Goal: Task Accomplishment & Management: Manage account settings

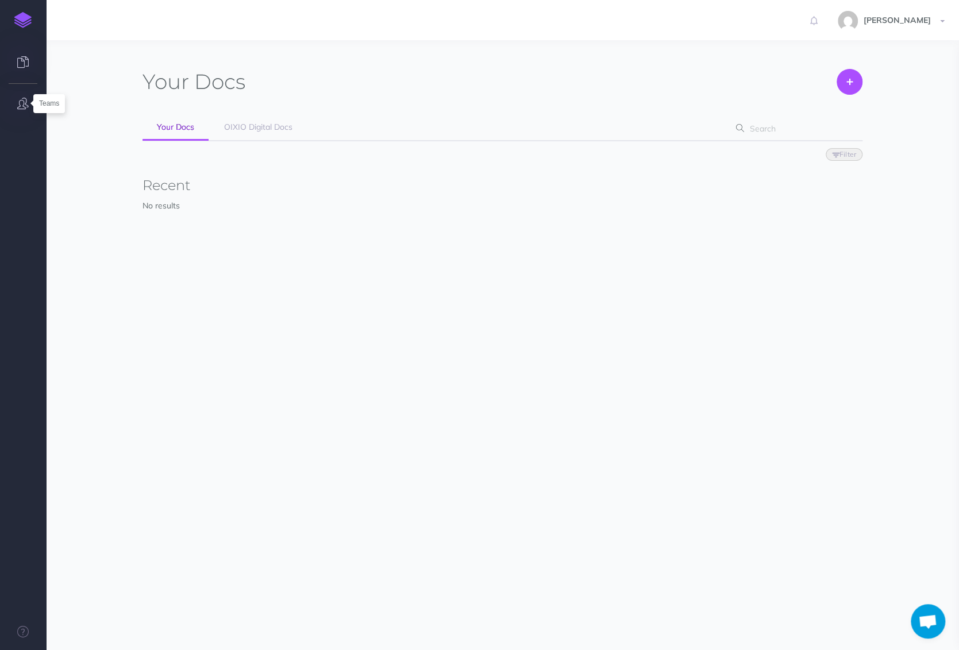
click at [21, 99] on icon "button" at bounding box center [22, 103] width 11 height 11
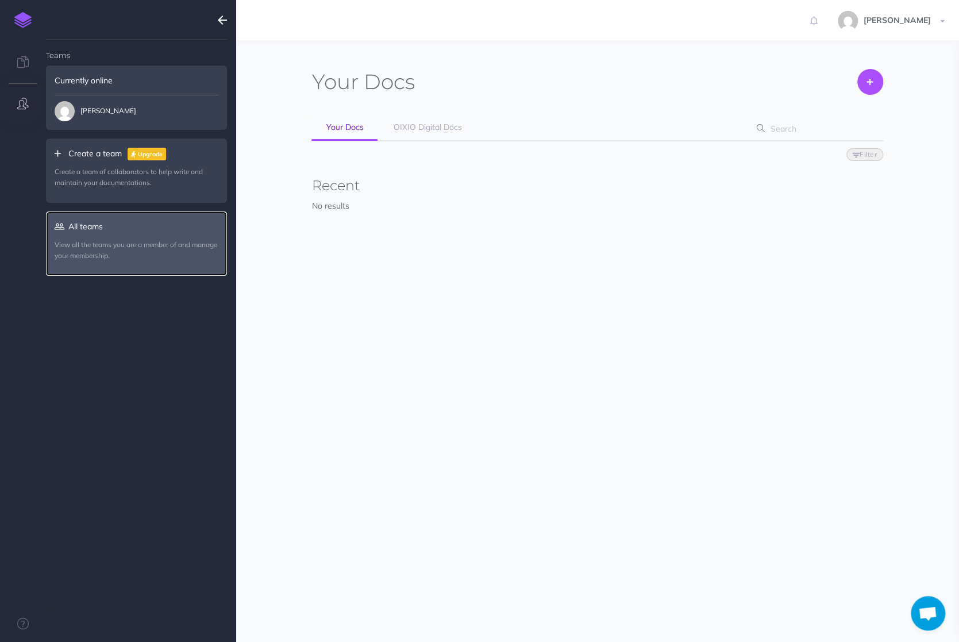
click at [76, 224] on link "All teams View all the teams you are a member of and manage your membership." at bounding box center [136, 243] width 181 height 64
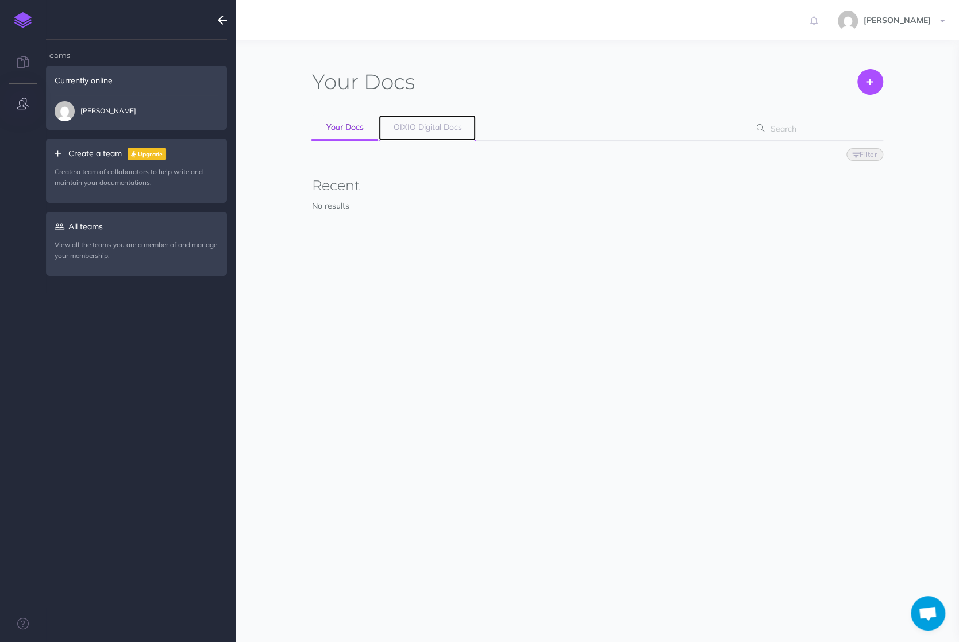
click at [417, 135] on link "OIXIO Digital Docs" at bounding box center [427, 128] width 97 height 26
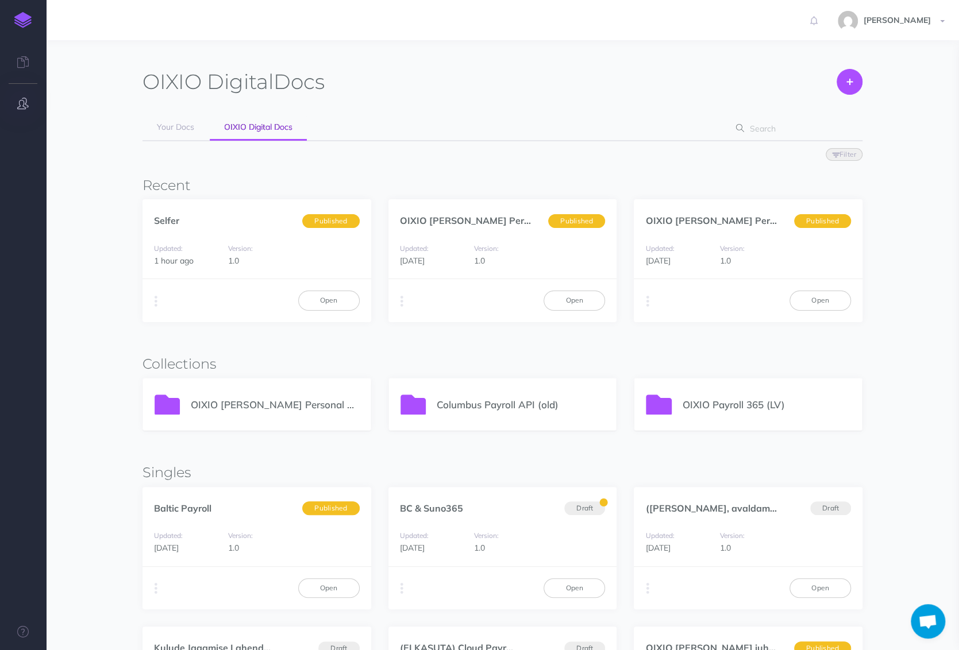
click at [25, 106] on icon "button" at bounding box center [22, 103] width 11 height 11
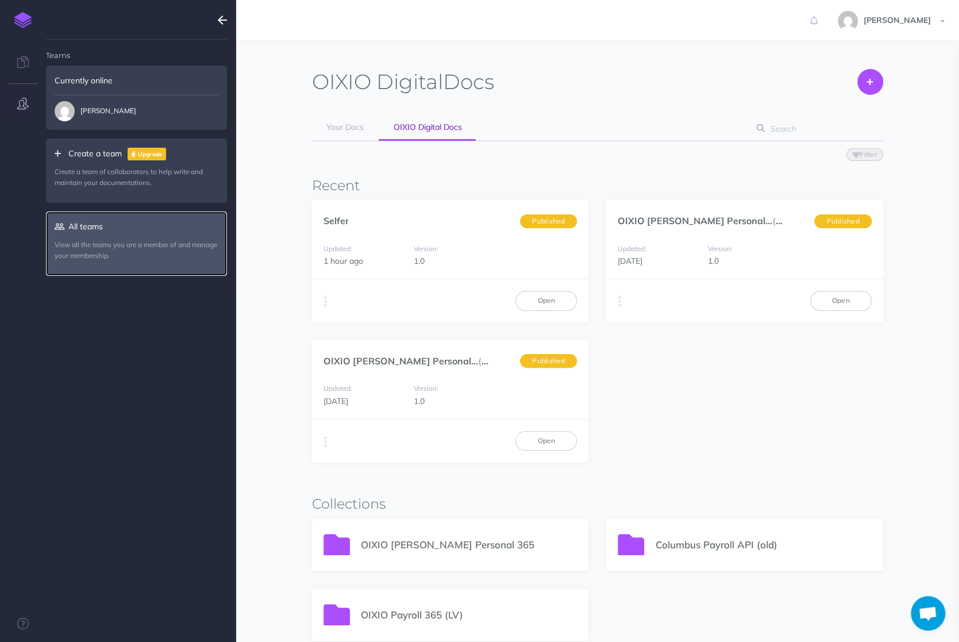
click at [95, 240] on p "View all the teams you are a member of and manage your membership." at bounding box center [137, 250] width 164 height 22
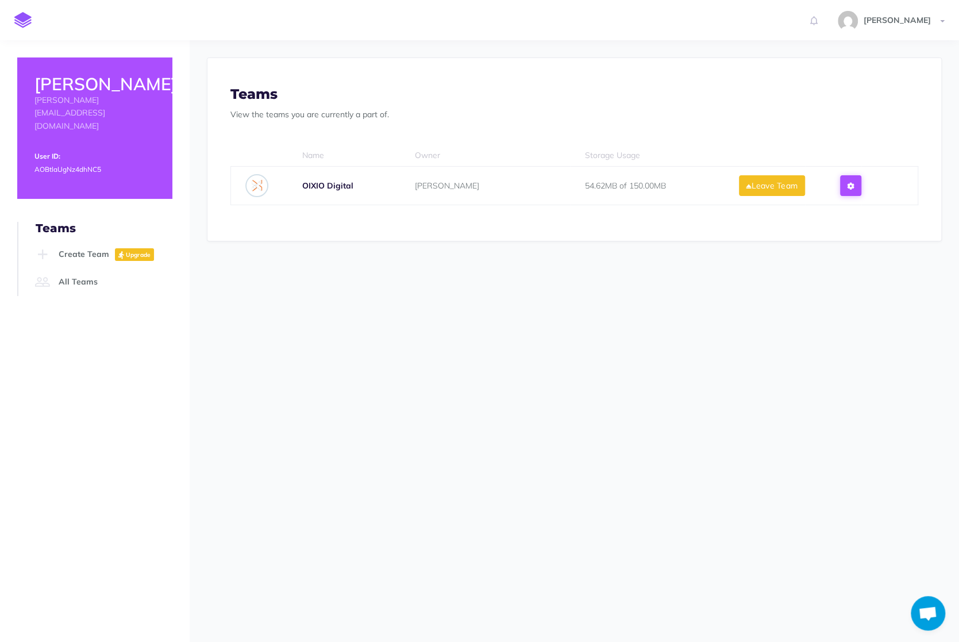
click at [854, 184] on icon at bounding box center [850, 186] width 6 height 8
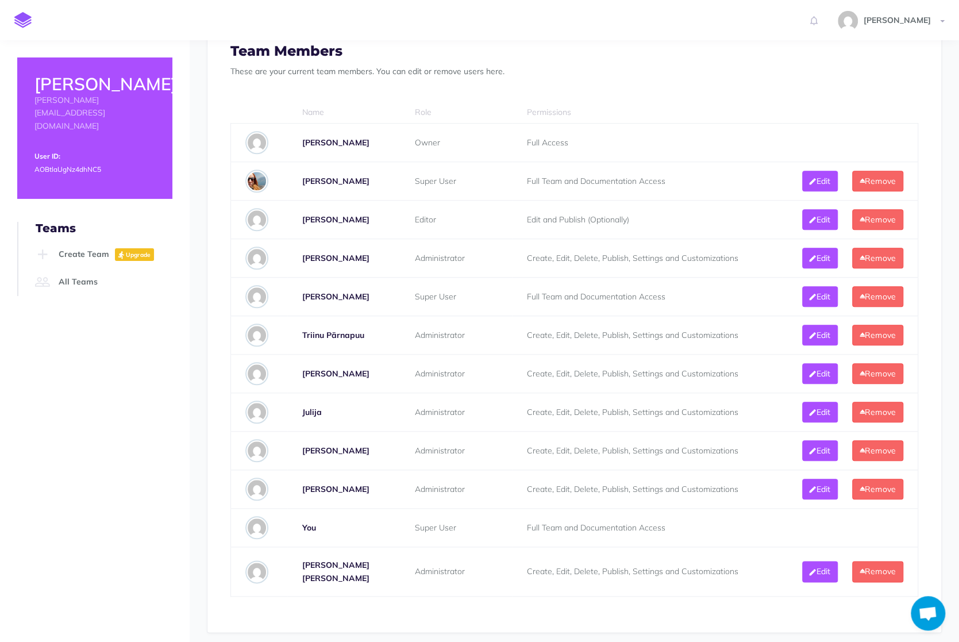
scroll to position [517, 0]
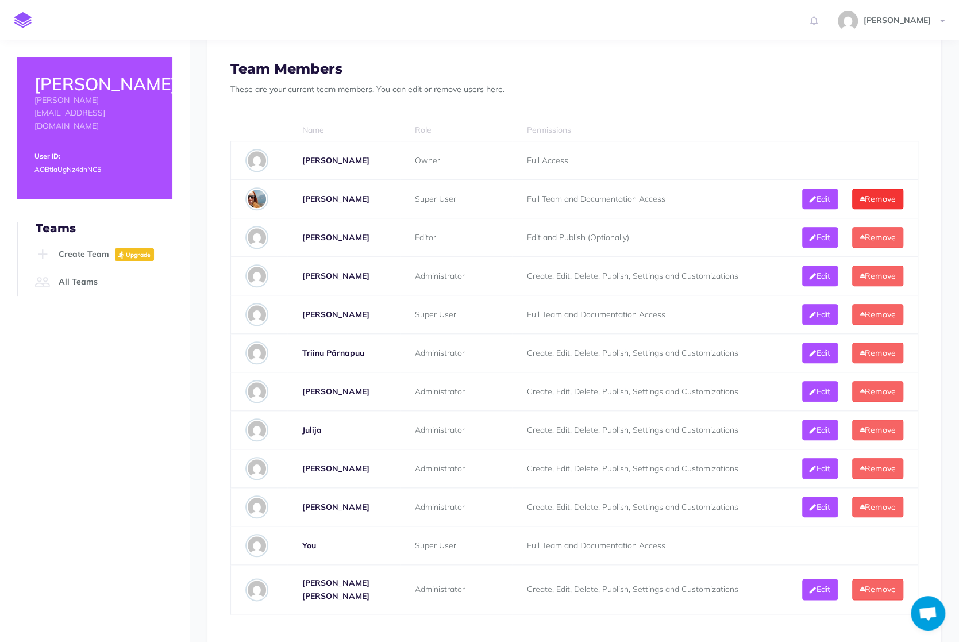
click at [889, 193] on button "Remove" at bounding box center [877, 198] width 51 height 21
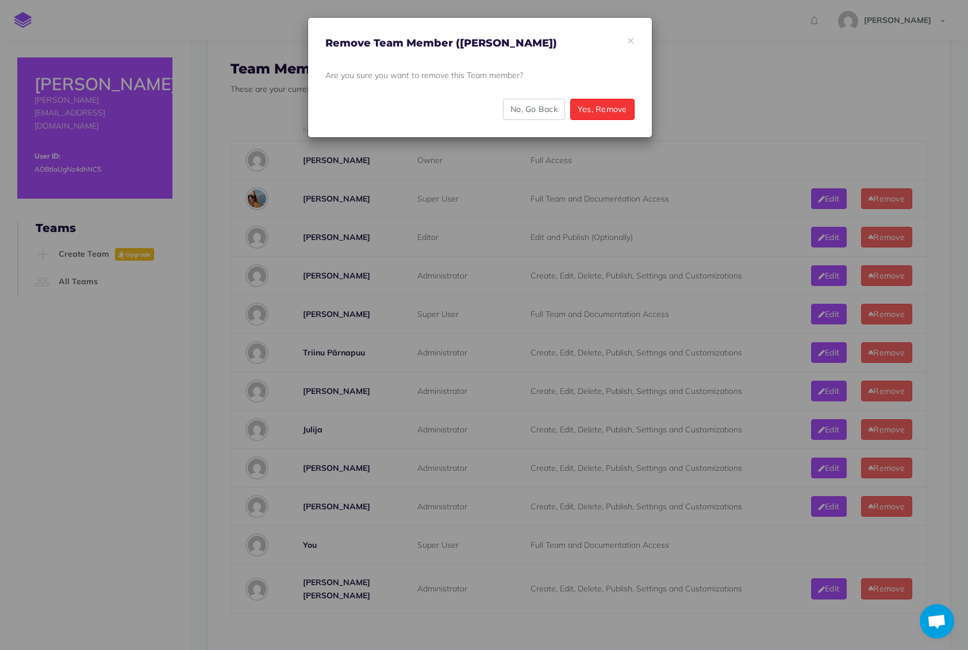
click at [599, 109] on button "Yes, Remove" at bounding box center [602, 109] width 64 height 21
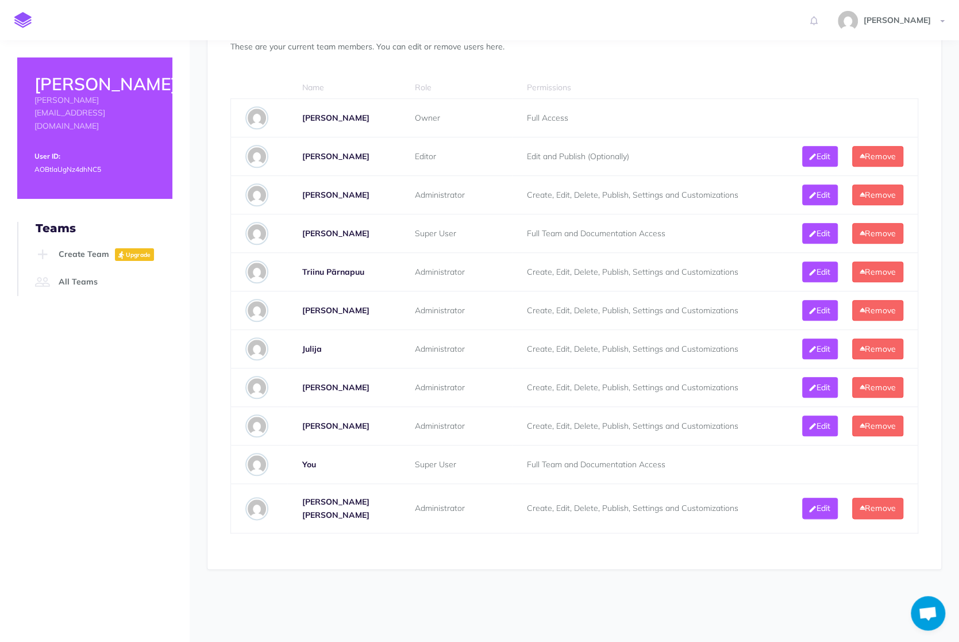
scroll to position [575, 0]
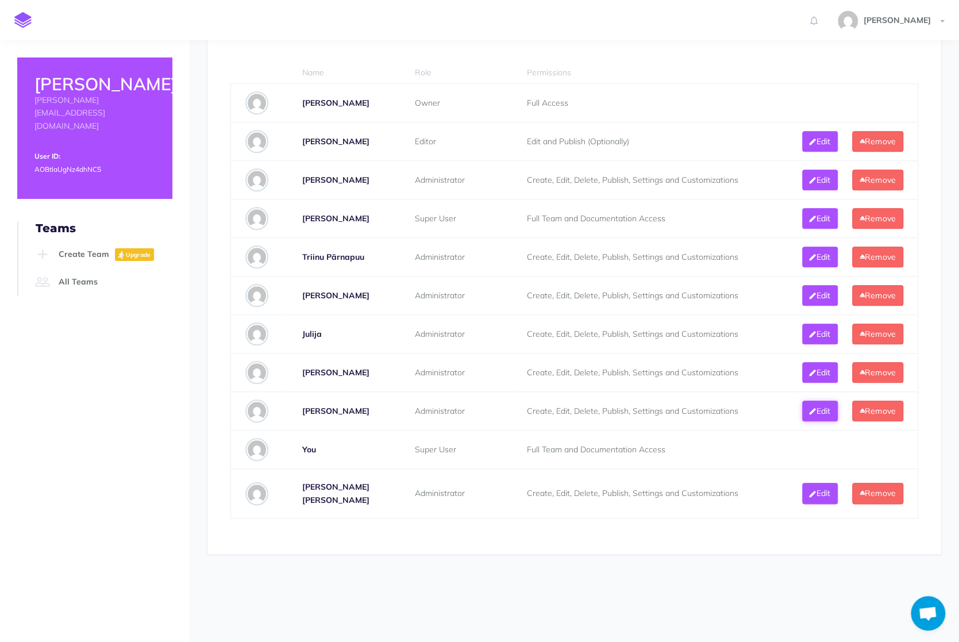
click at [830, 421] on button "Edit" at bounding box center [820, 410] width 36 height 21
select select "admin"
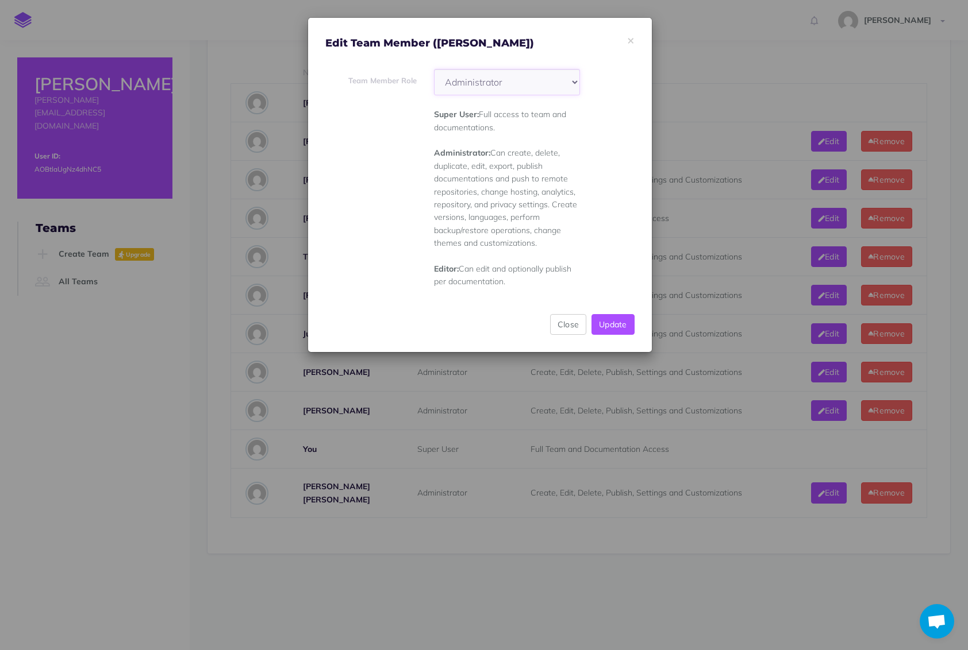
click at [519, 80] on select "Super User Administrator Editor" at bounding box center [507, 82] width 146 height 26
click at [563, 325] on button "Close" at bounding box center [568, 324] width 36 height 21
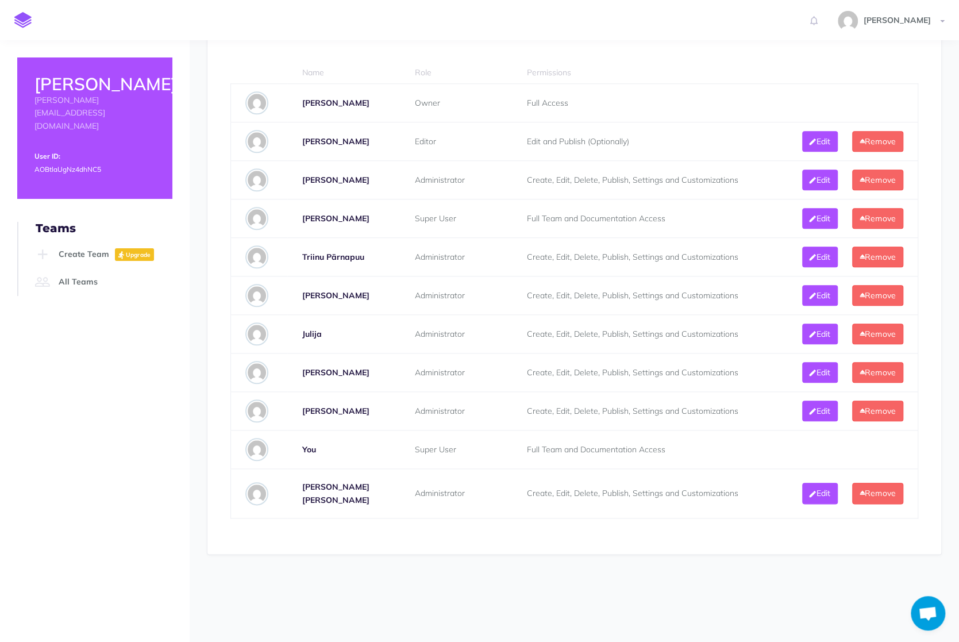
click at [159, 441] on div "Jana jana.mahlapuu@oixio.eu User ID: AOBtlaUgNz4dhNC5 Account General account s…" at bounding box center [95, 341] width 190 height 602
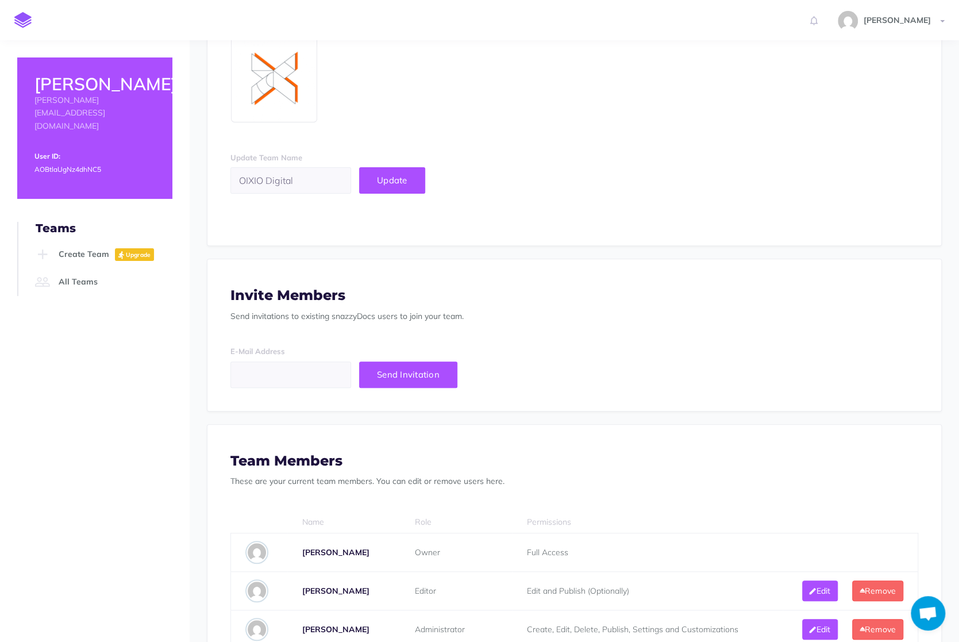
scroll to position [115, 0]
